Goal: Task Accomplishment & Management: Complete application form

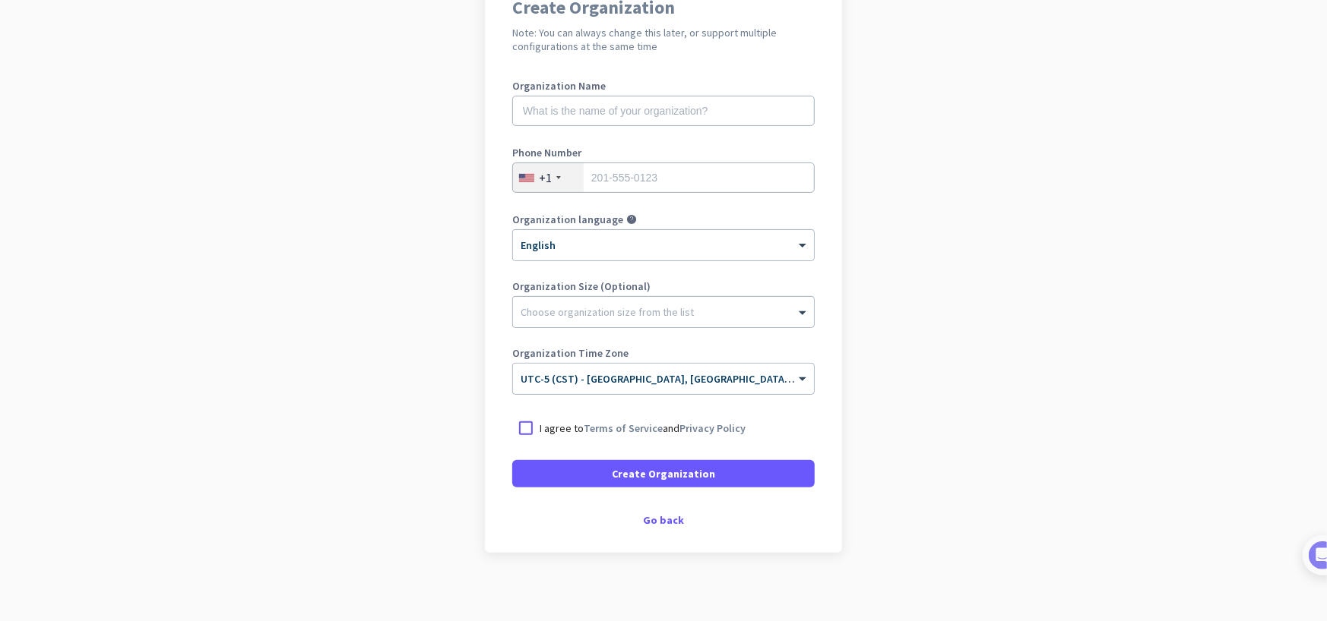
scroll to position [76, 0]
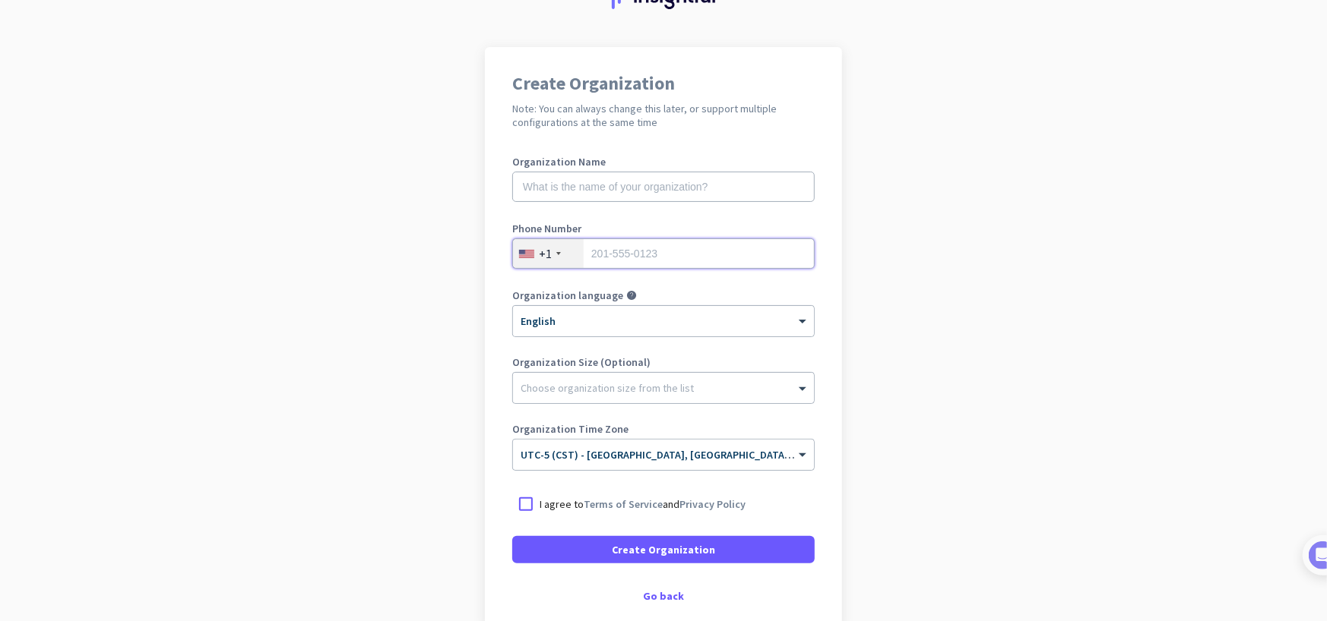
click at [660, 260] on input "tel" at bounding box center [663, 254] width 302 height 30
type input "9183320130"
click at [523, 507] on div at bounding box center [525, 504] width 27 height 27
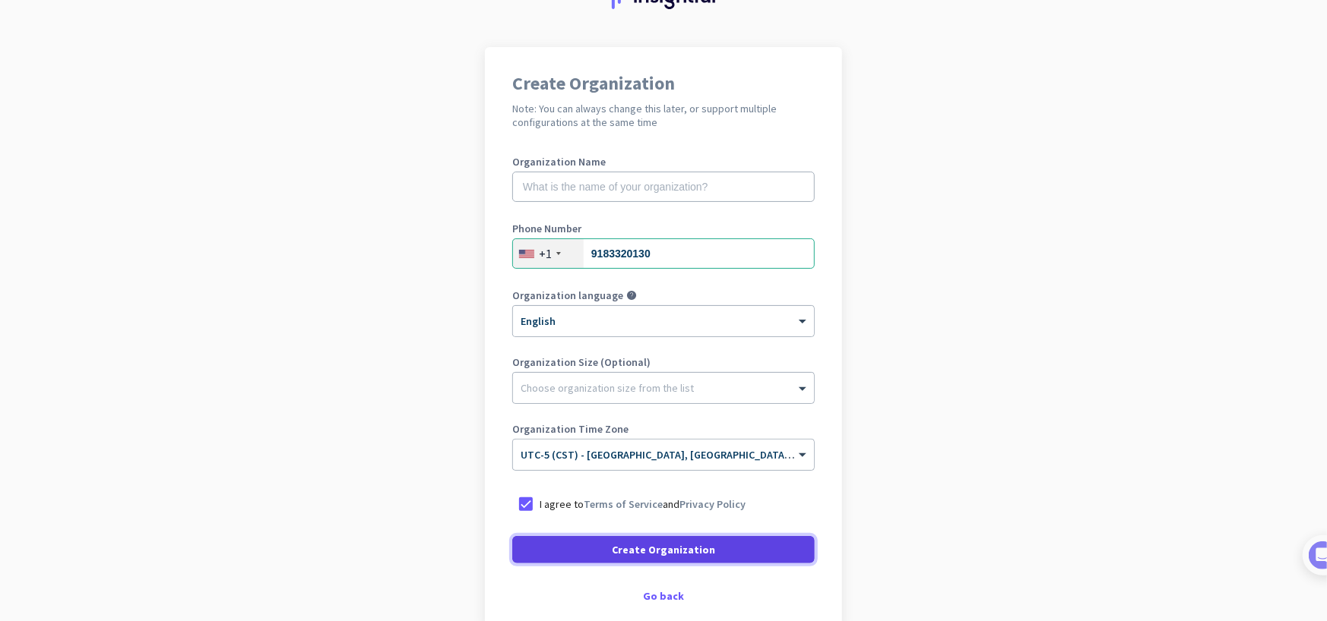
click at [653, 553] on span "Create Organization" at bounding box center [663, 549] width 103 height 15
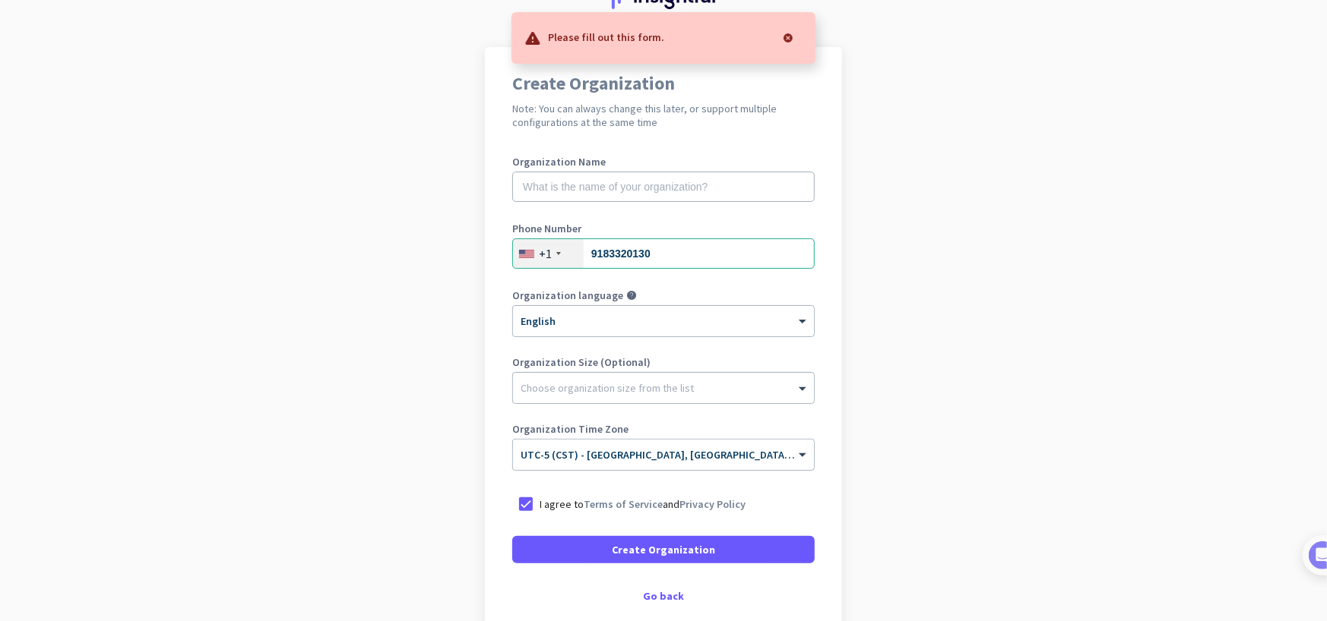
click at [1068, 242] on app-onboarding-organization "Create Organization Note: You can always change this later, or support multiple…" at bounding box center [663, 376] width 1327 height 658
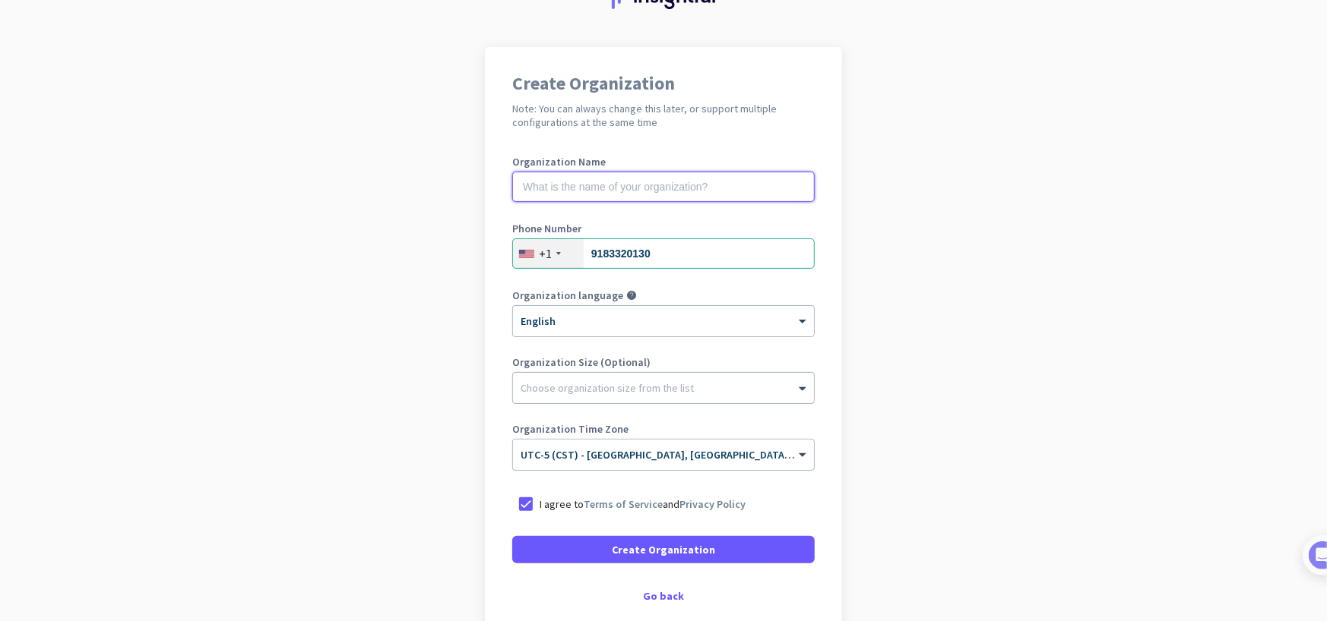
click at [630, 185] on input "text" at bounding box center [663, 187] width 302 height 30
type input "Mercor"
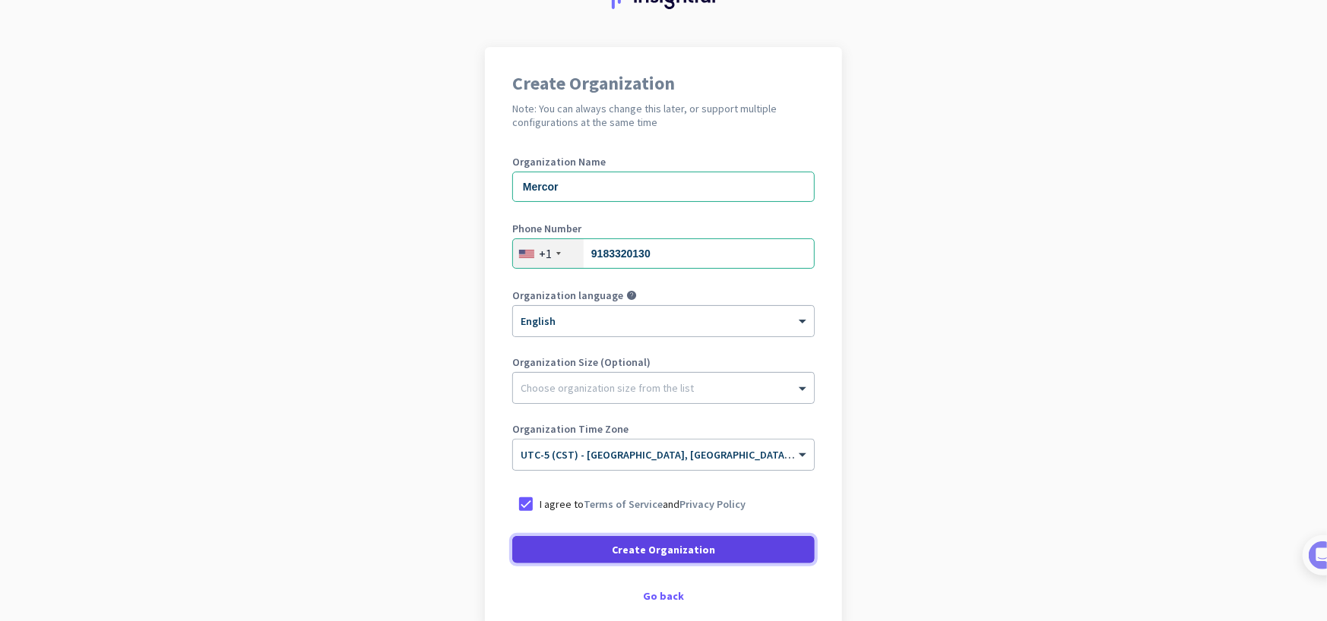
click at [690, 552] on span "Create Organization" at bounding box center [663, 549] width 103 height 15
